Goal: Use online tool/utility: Utilize a website feature to perform a specific function

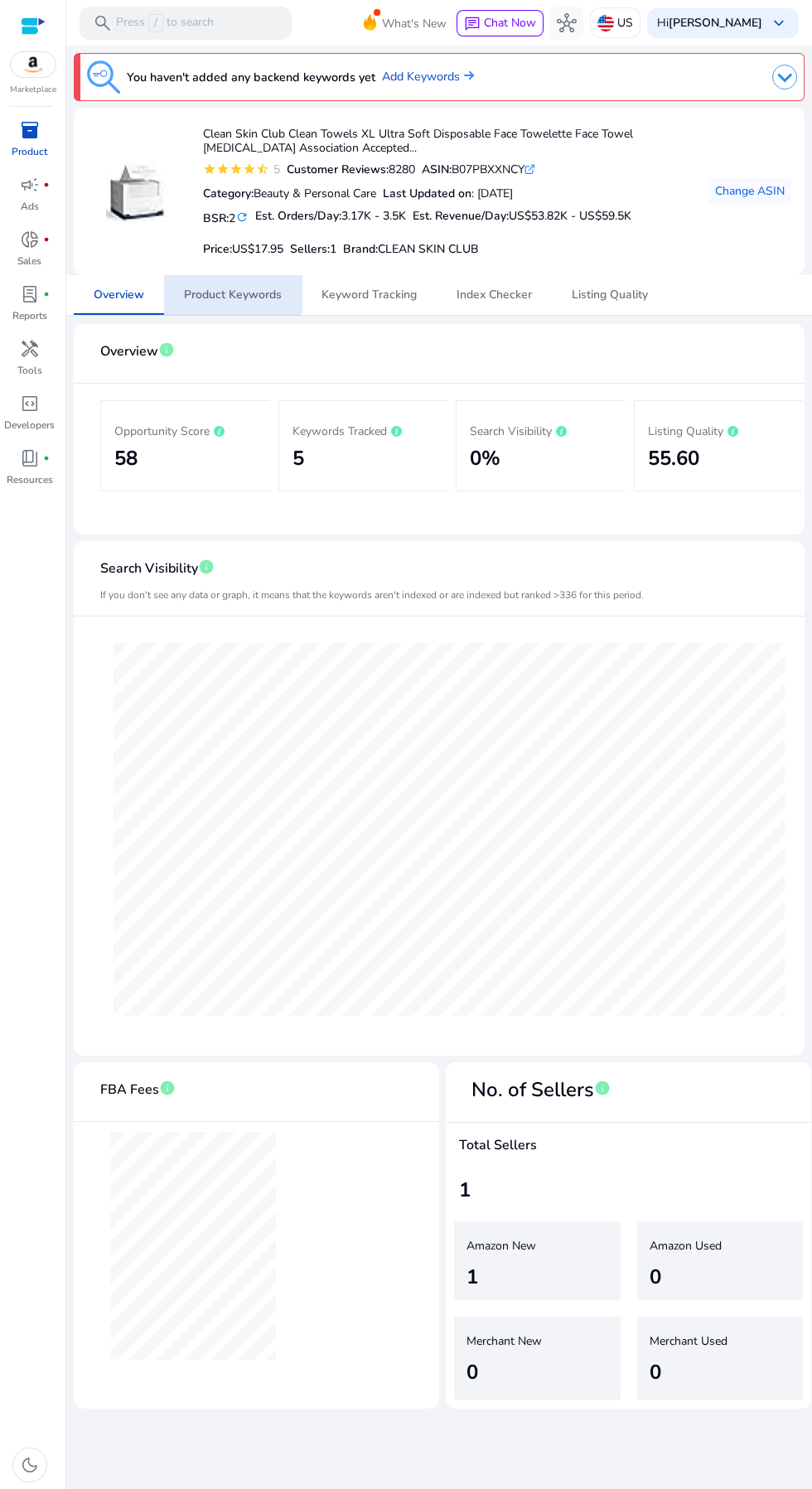
click at [222, 281] on span "Product Keywords" at bounding box center [232, 295] width 98 height 39
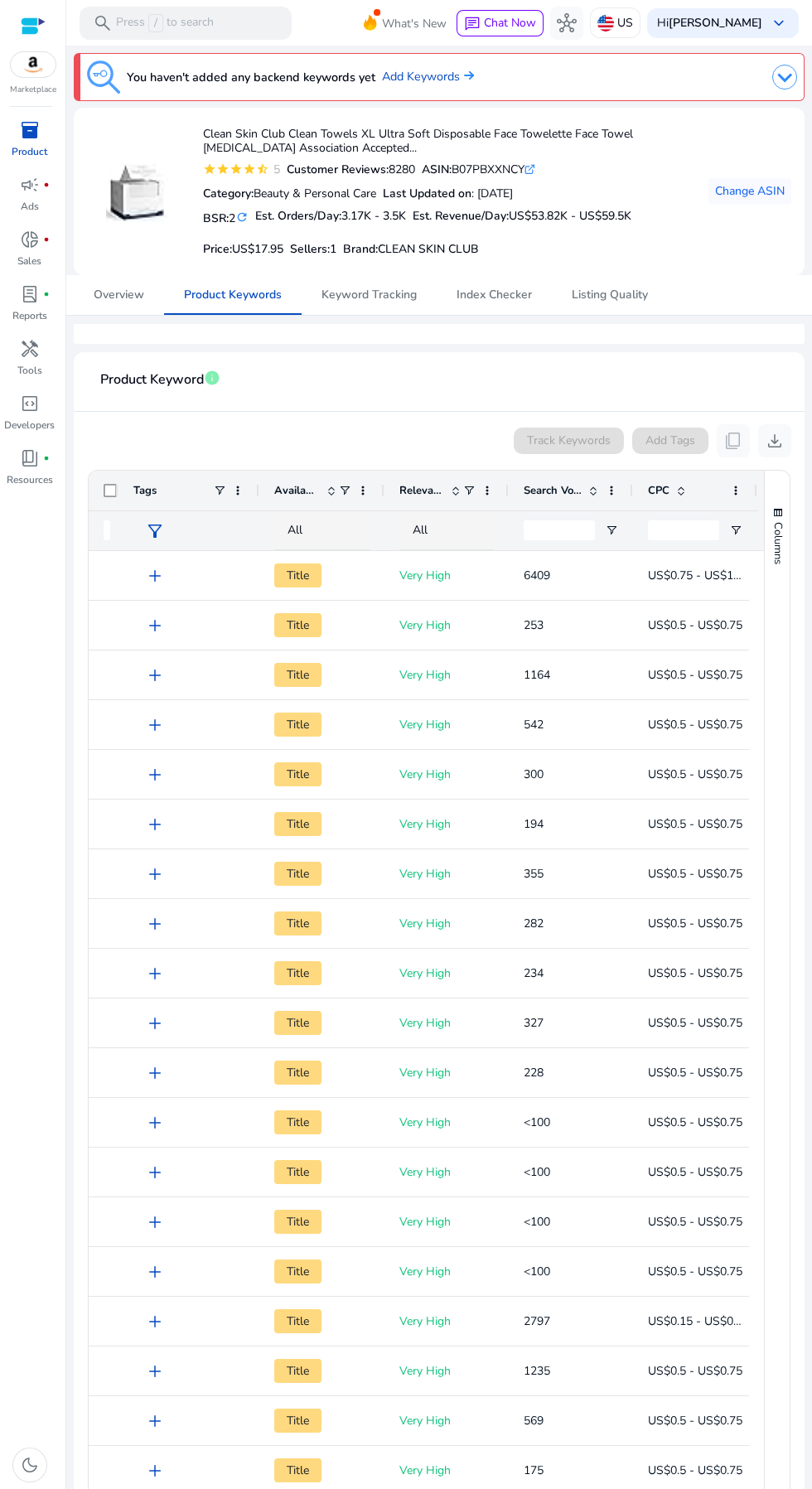
click at [50, 344] on div "handyman" at bounding box center [30, 349] width 47 height 27
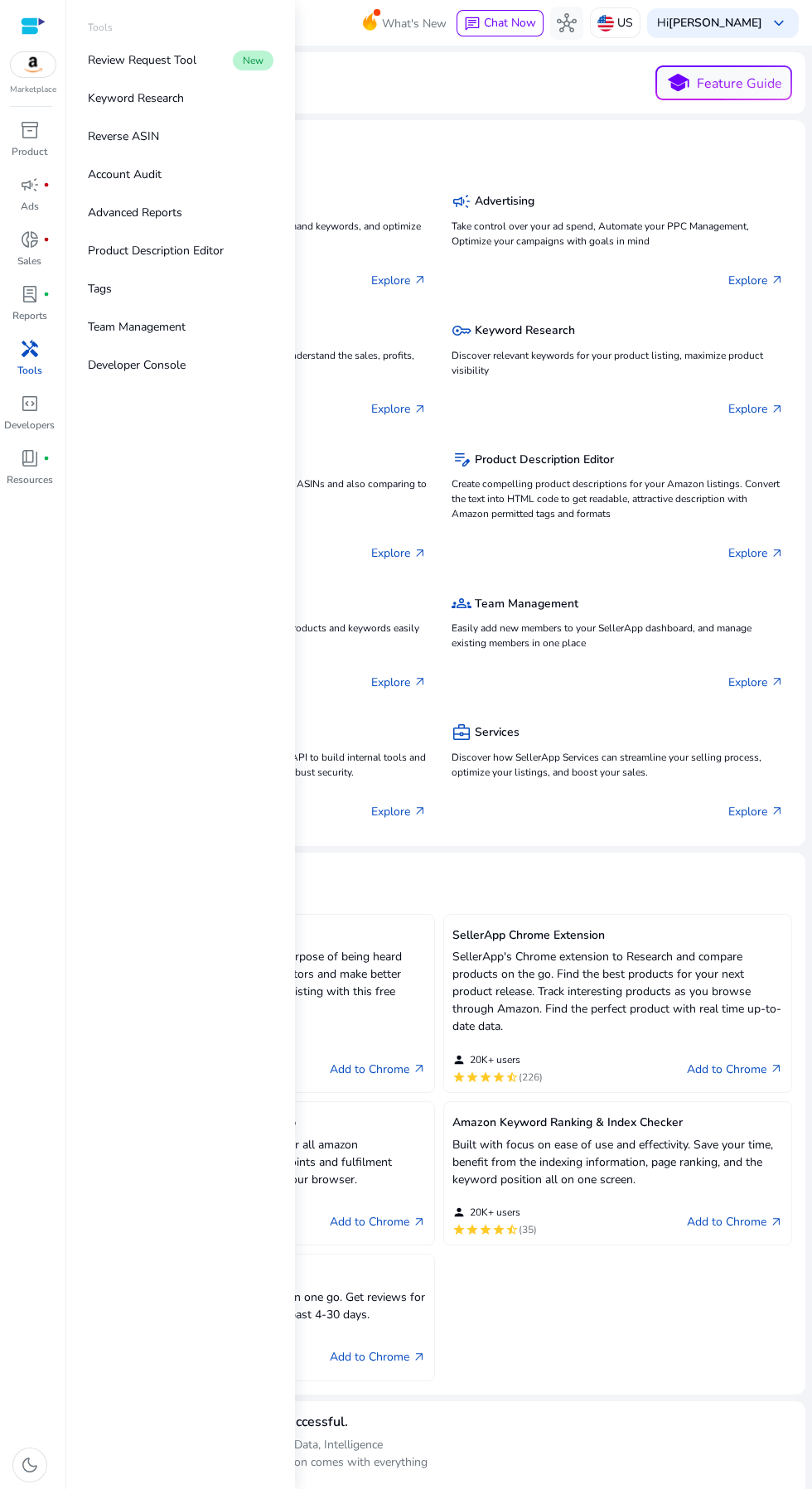
click at [153, 141] on p "Reverse ASIN" at bounding box center [123, 135] width 71 height 17
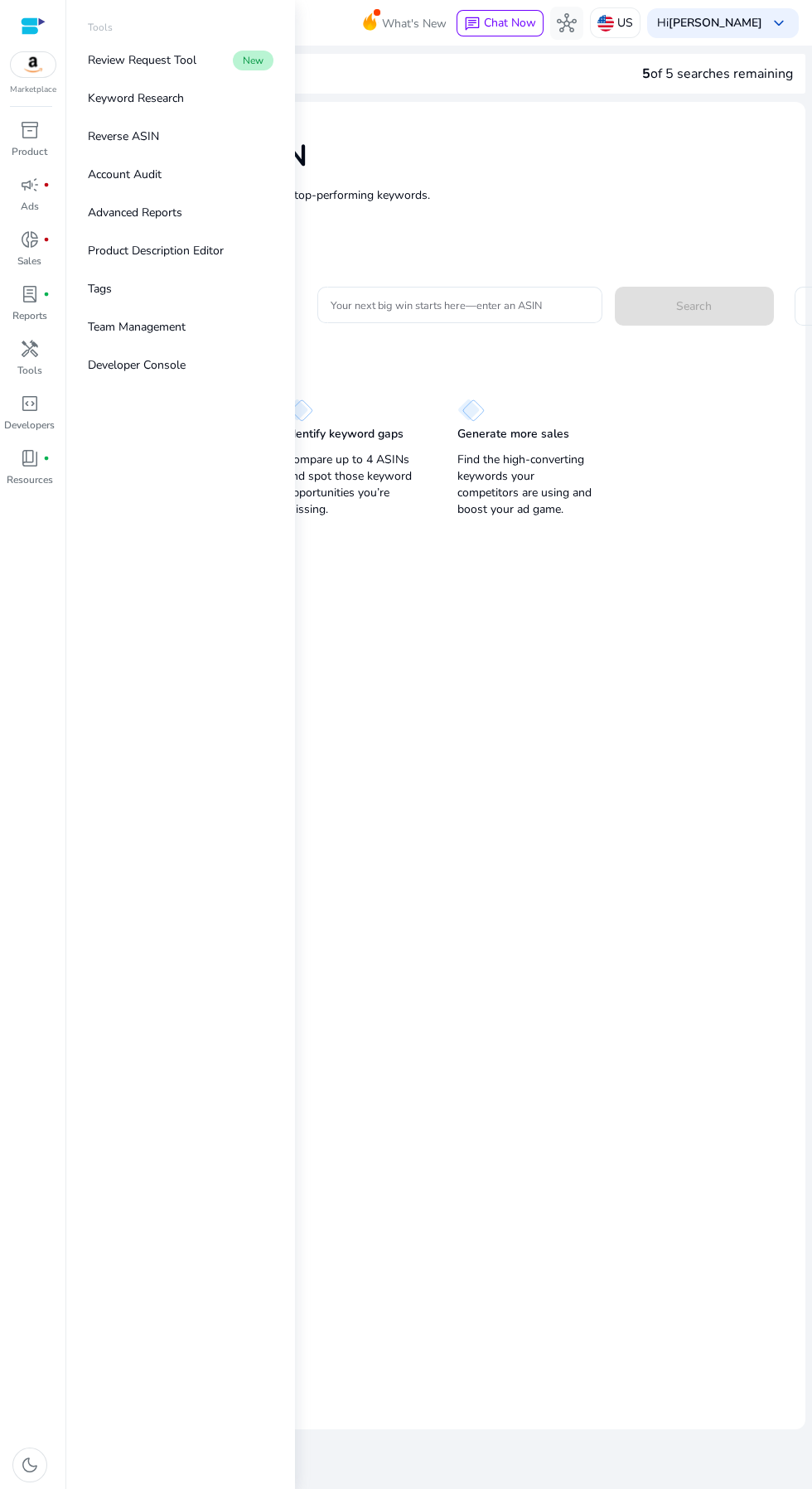
click at [519, 302] on input "Your next big win starts here—enter an ASIN" at bounding box center [460, 305] width 258 height 18
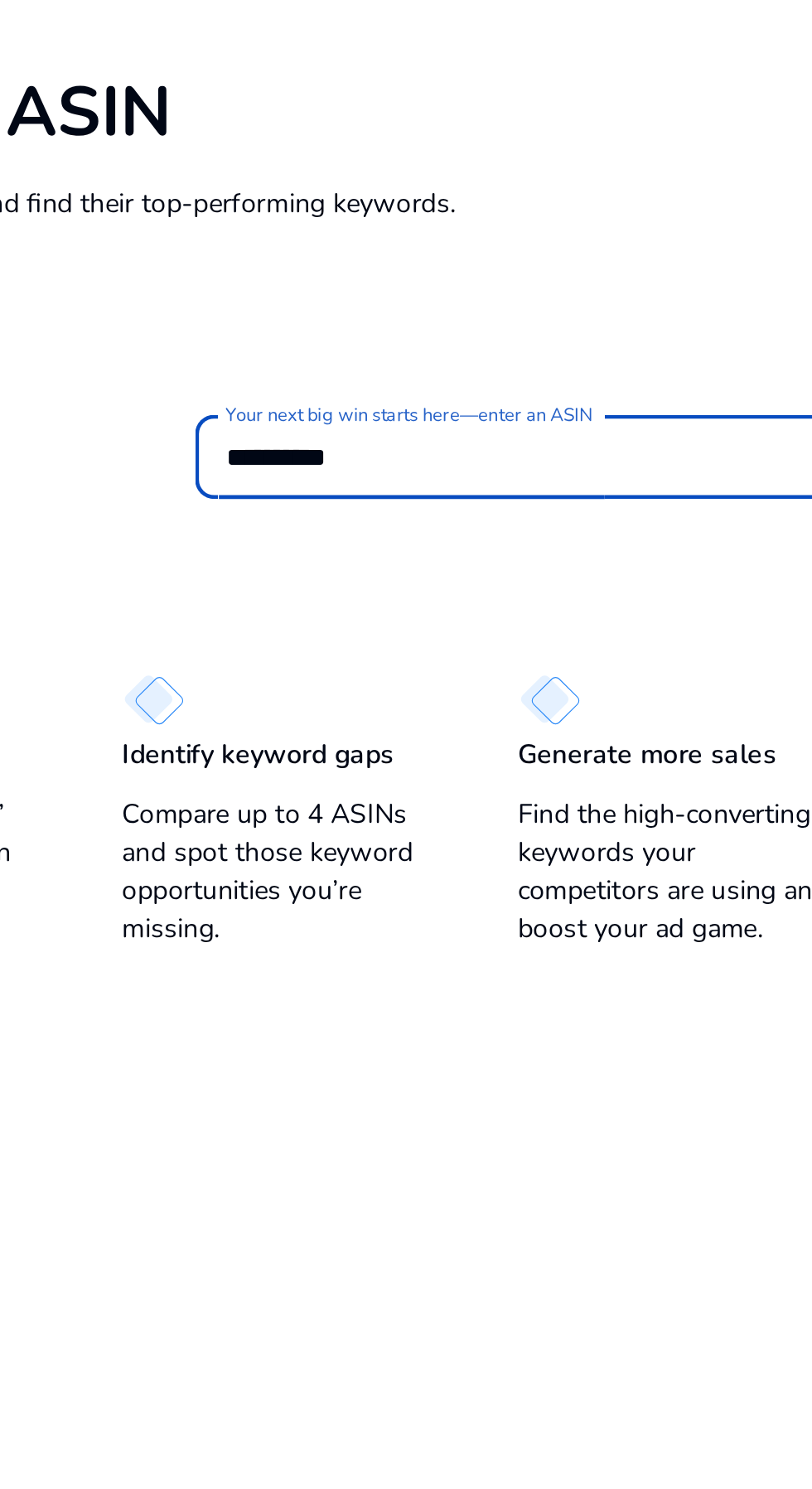
type input "**********"
click at [615, 287] on button "Search" at bounding box center [694, 306] width 159 height 39
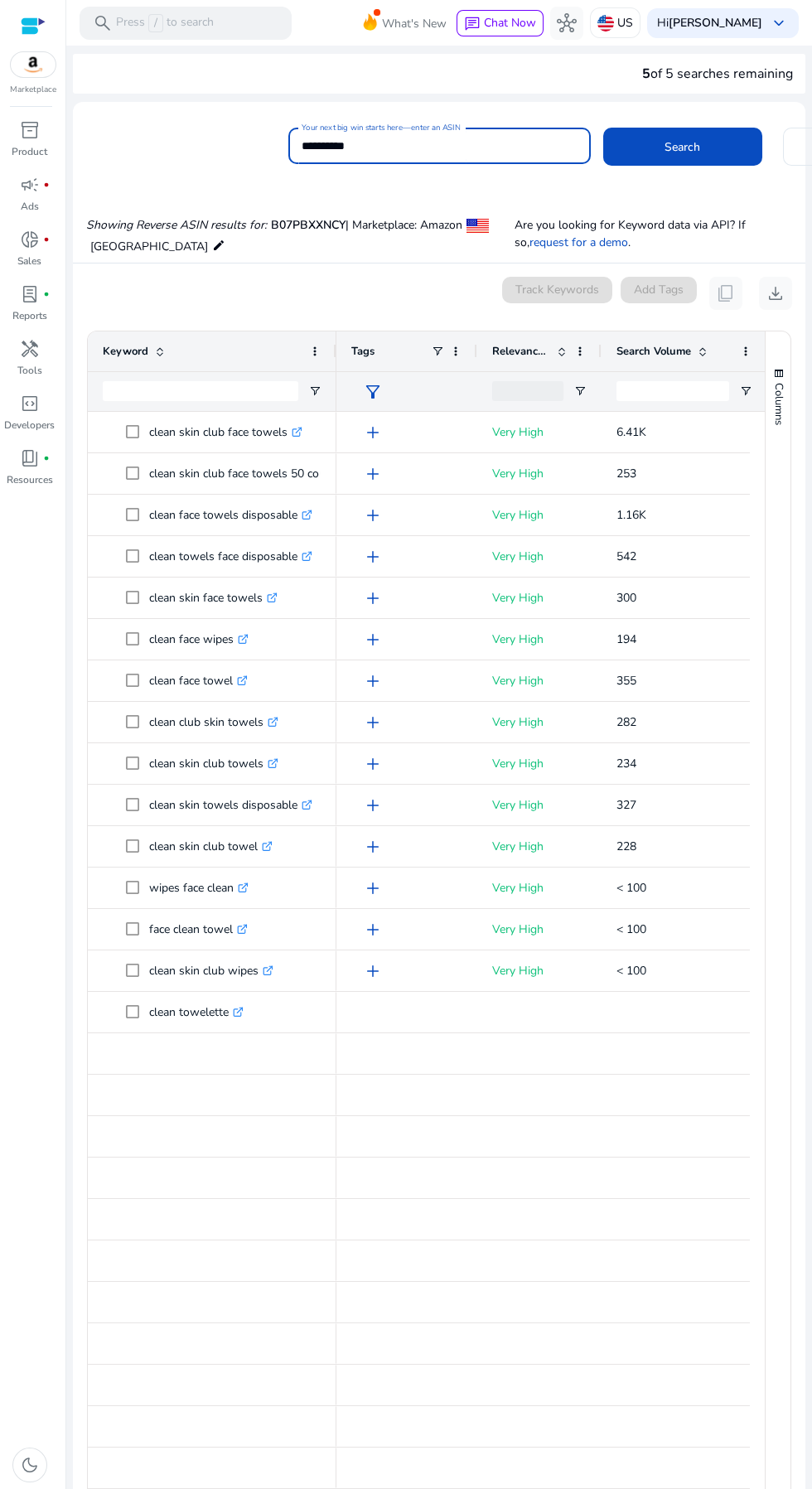
click at [678, 147] on span "Search" at bounding box center [682, 146] width 36 height 17
